Goal: Navigation & Orientation: Find specific page/section

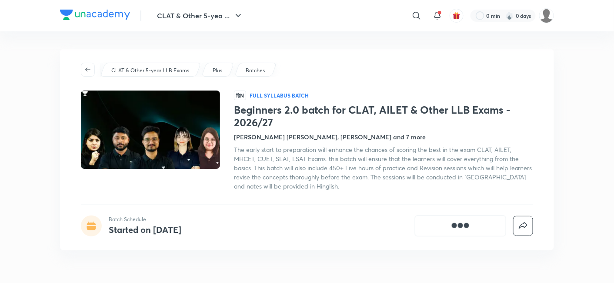
click at [114, 13] on img at bounding box center [95, 15] width 70 height 10
click at [180, 16] on button "CLAT & Other 5-yea ..." at bounding box center [200, 15] width 97 height 17
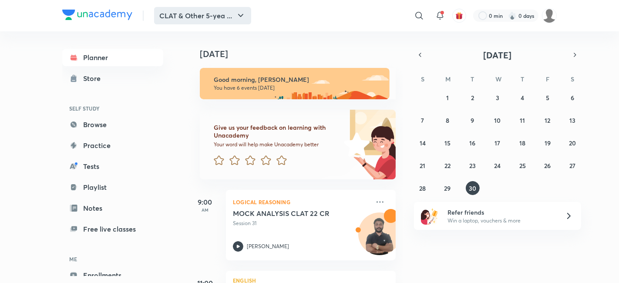
click at [196, 14] on button "CLAT & Other 5-yea ..." at bounding box center [202, 15] width 97 height 17
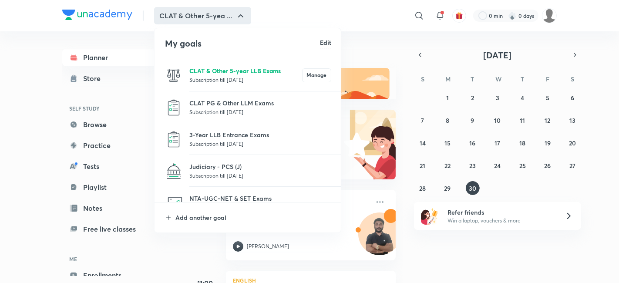
click at [214, 68] on p "CLAT & Other 5-year LLB Exams" at bounding box center [245, 70] width 113 height 9
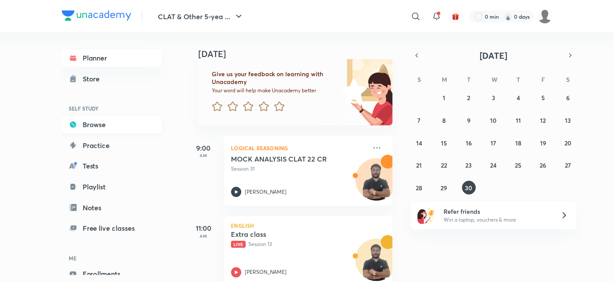
scroll to position [97, 0]
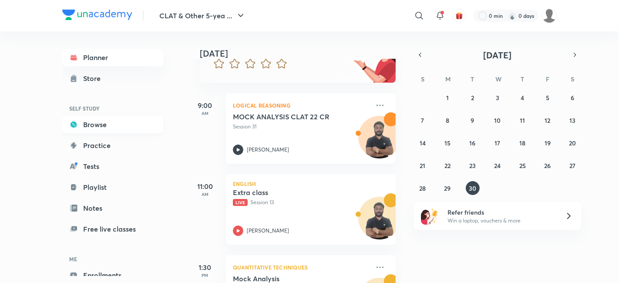
click at [89, 132] on link "Browse" at bounding box center [112, 124] width 101 height 17
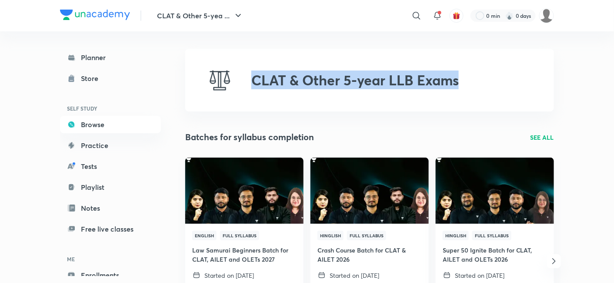
copy h2 "CLAT & Other 5-year LLB Exams"
drag, startPoint x: 253, startPoint y: 84, endPoint x: 514, endPoint y: 87, distance: 261.1
click at [514, 87] on div "CLAT & Other 5-year LLB Exams" at bounding box center [369, 80] width 369 height 63
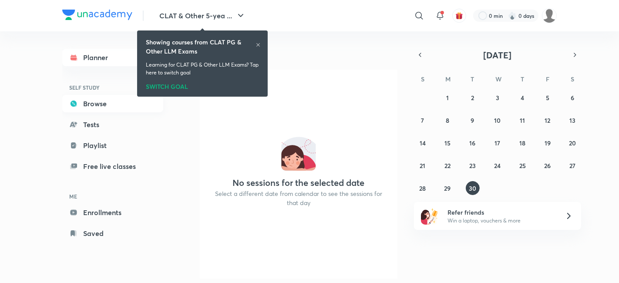
click at [90, 105] on link "Browse" at bounding box center [112, 103] width 101 height 17
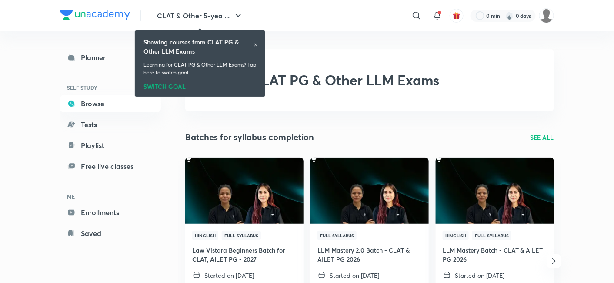
click at [288, 79] on h2 "CLAT PG & Other LLM Exams" at bounding box center [345, 80] width 188 height 17
drag, startPoint x: 308, startPoint y: 78, endPoint x: 281, endPoint y: 78, distance: 27.0
click at [280, 78] on h2 "CLAT PG & Other LLM Exams" at bounding box center [345, 80] width 188 height 17
click at [362, 78] on h2 "CLAT PG & Other LLM Exams" at bounding box center [345, 80] width 188 height 17
click at [254, 45] on icon at bounding box center [255, 44] width 5 height 5
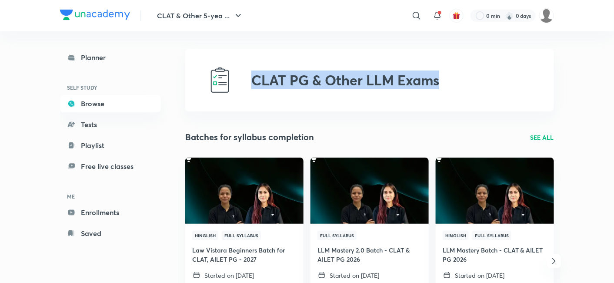
copy h2 "CLAT PG & Other LLM Exams"
drag, startPoint x: 250, startPoint y: 79, endPoint x: 425, endPoint y: 81, distance: 175.4
click at [446, 79] on div "CLAT PG & Other LLM Exams" at bounding box center [369, 80] width 369 height 63
